Goal: Find specific page/section: Find specific page/section

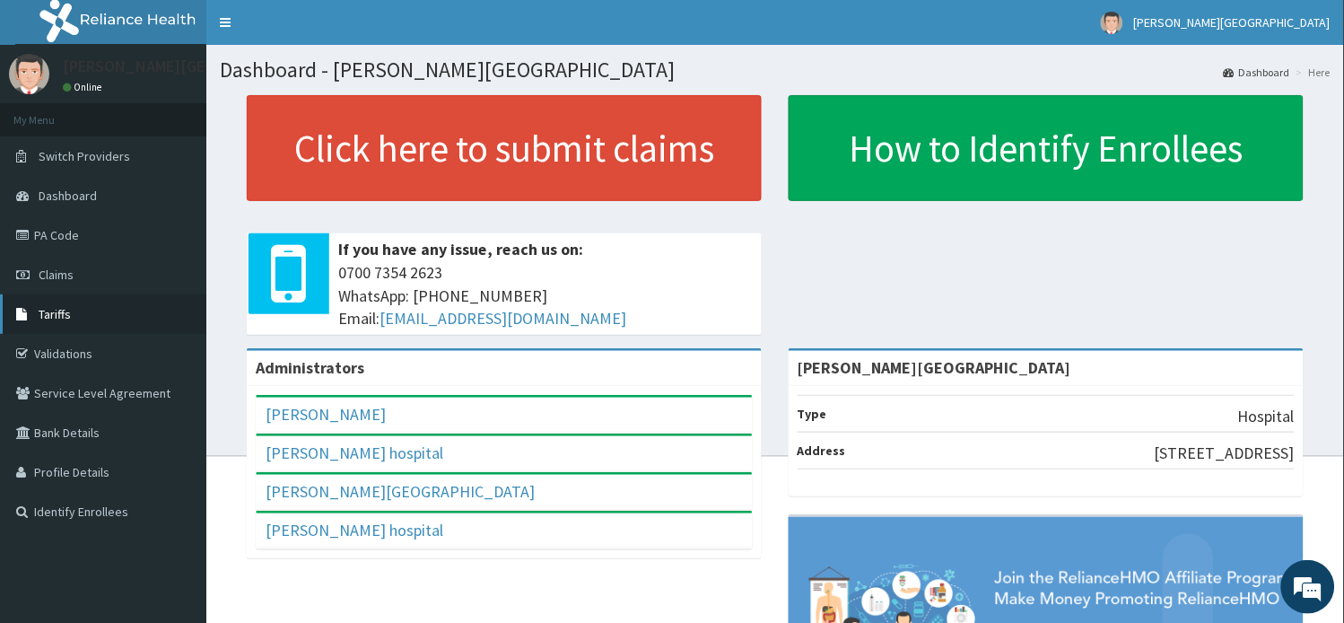
click at [83, 310] on link "Tariffs" at bounding box center [103, 313] width 206 height 39
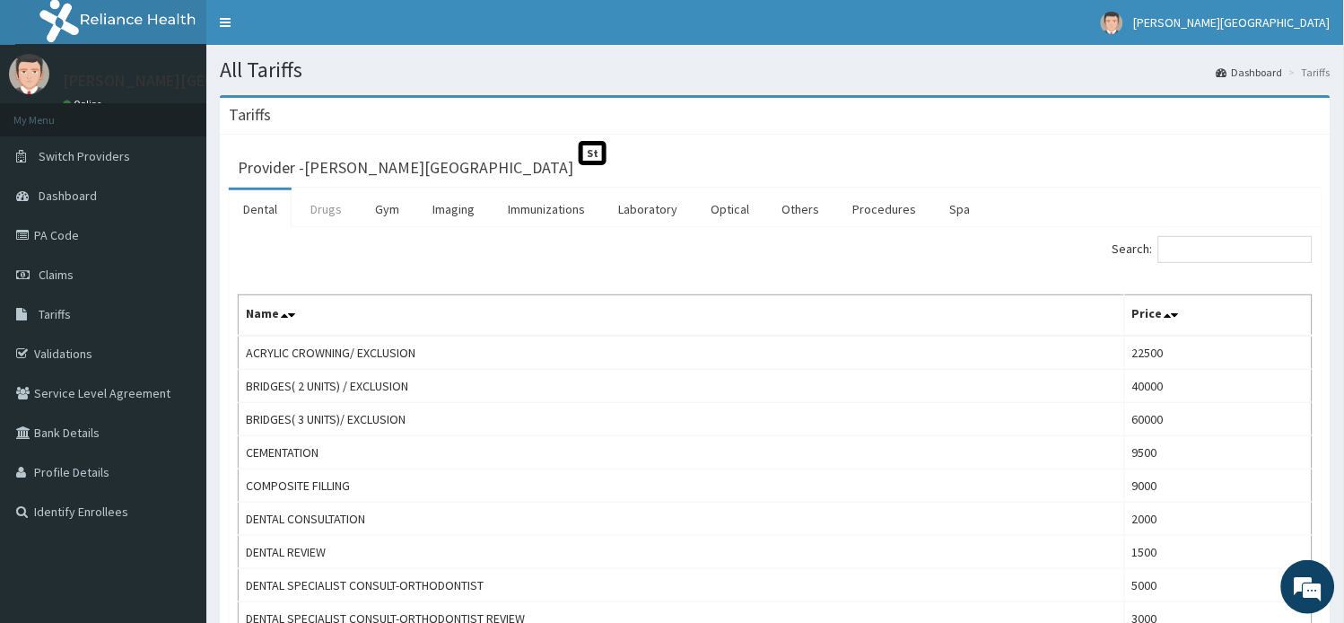
click at [324, 218] on link "Drugs" at bounding box center [326, 209] width 60 height 38
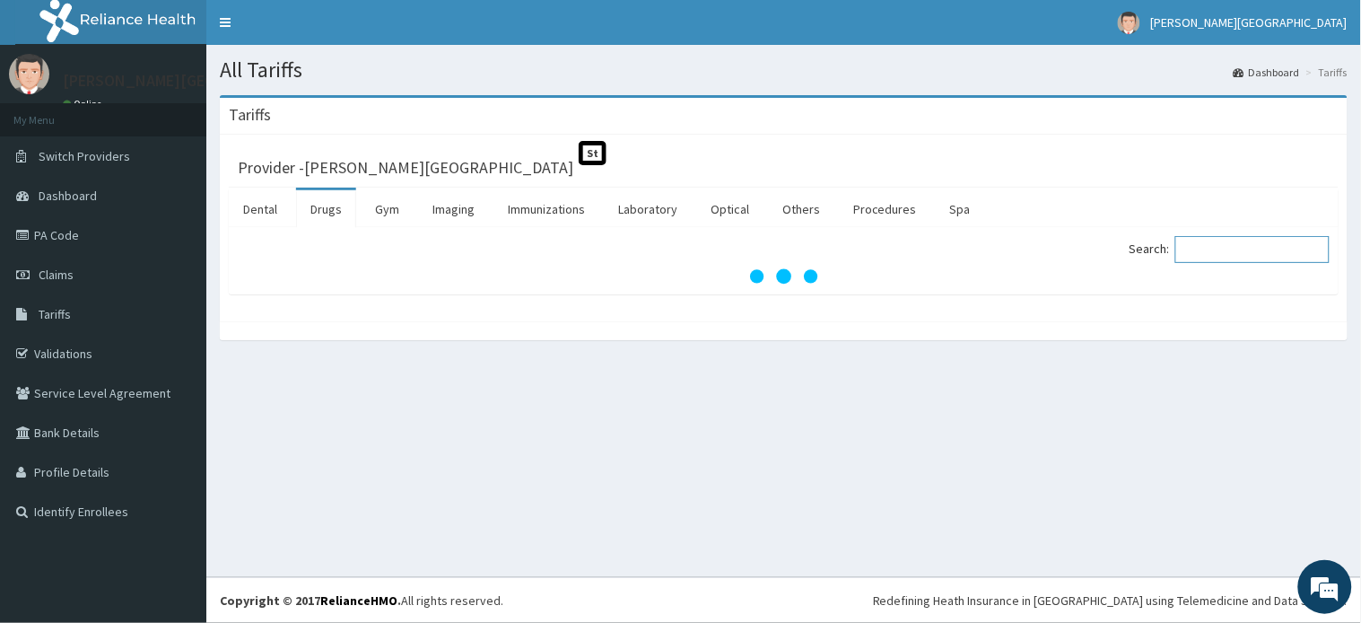
click at [1249, 254] on input "Search:" at bounding box center [1252, 249] width 154 height 27
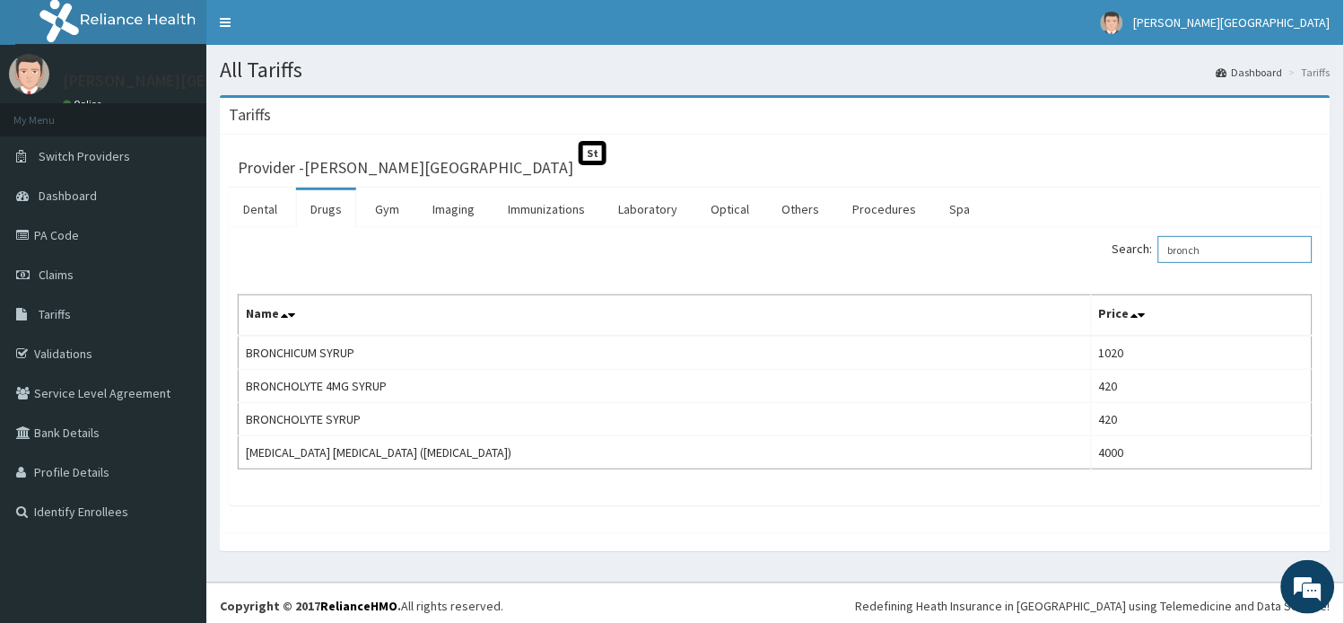
type input "bronch"
